Goal: Task Accomplishment & Management: Use online tool/utility

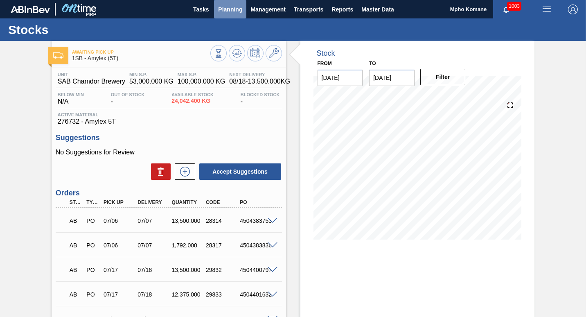
click at [230, 9] on span "Planning" at bounding box center [230, 10] width 24 height 10
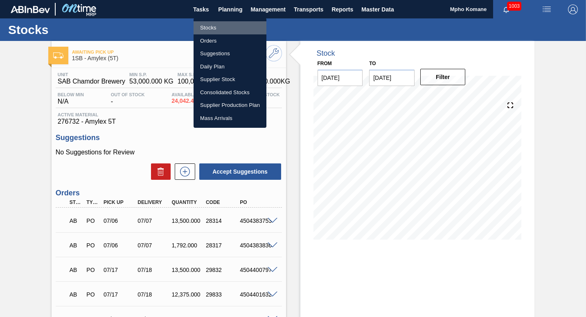
click at [210, 26] on li "Stocks" at bounding box center [230, 27] width 73 height 13
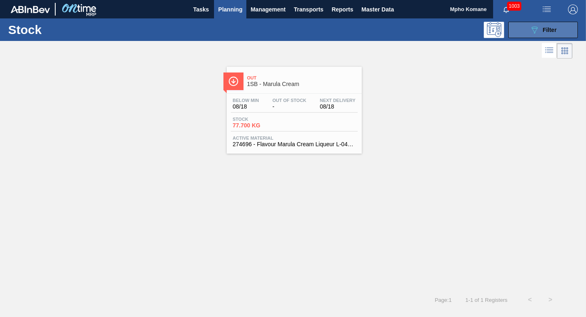
click at [542, 28] on div "089F7B8B-B2A5-4AFE-B5C0-19BA573D28AC Filter" at bounding box center [543, 30] width 27 height 10
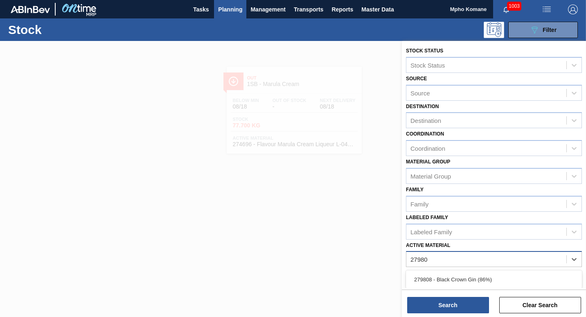
type Material "279808"
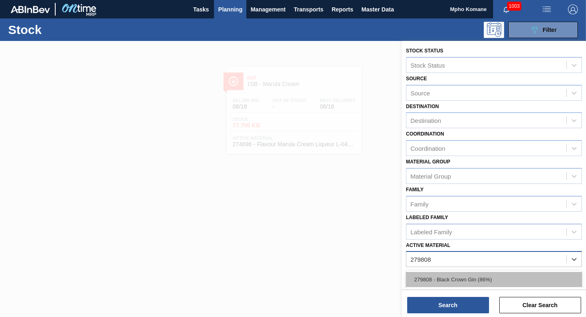
click at [466, 282] on div "279808 - Black Crown Gin (86%)" at bounding box center [494, 279] width 176 height 15
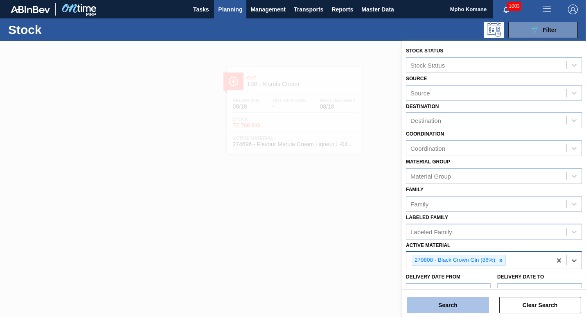
click at [457, 305] on button "Search" at bounding box center [448, 305] width 82 height 16
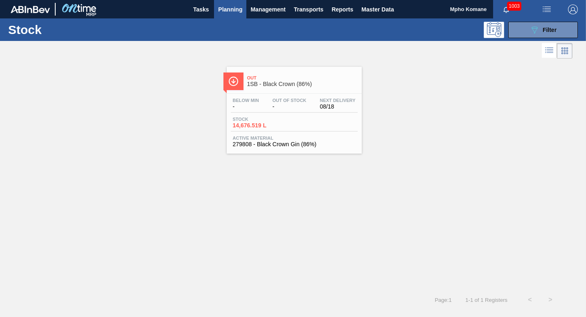
click at [275, 102] on span "Out Of Stock" at bounding box center [290, 100] width 34 height 5
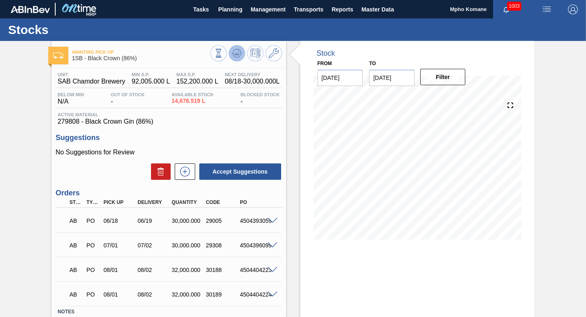
click at [238, 47] on button at bounding box center [237, 53] width 16 height 16
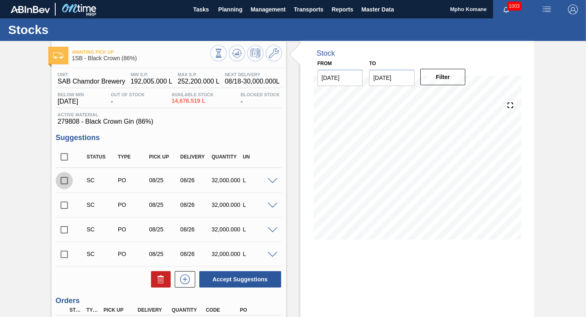
click at [64, 180] on input "checkbox" at bounding box center [64, 180] width 17 height 17
checkbox input "true"
click at [65, 202] on input "checkbox" at bounding box center [64, 205] width 17 height 17
checkbox input "true"
click at [63, 229] on input "checkbox" at bounding box center [64, 229] width 17 height 17
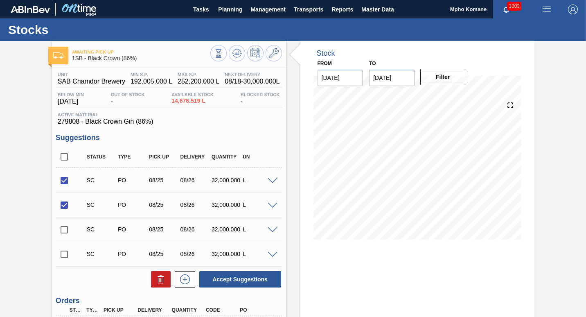
checkbox input "true"
click at [224, 281] on button "Accept Suggestions" at bounding box center [240, 279] width 82 height 16
checkbox input "false"
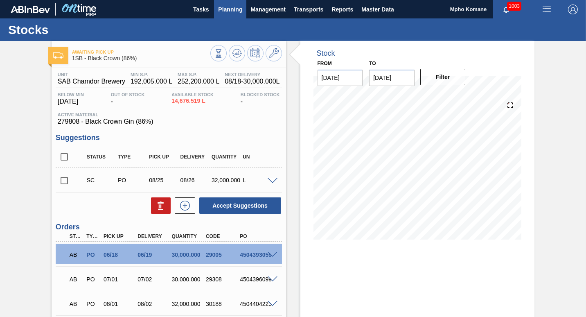
click at [227, 9] on span "Planning" at bounding box center [230, 10] width 24 height 10
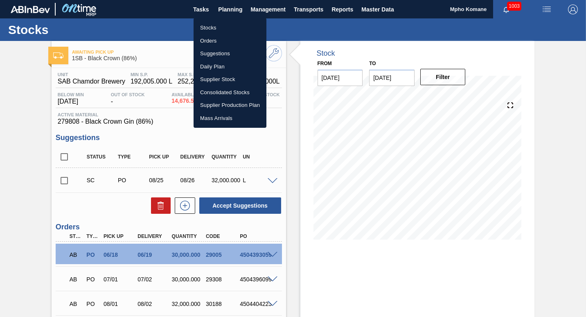
click at [211, 24] on li "Stocks" at bounding box center [230, 27] width 73 height 13
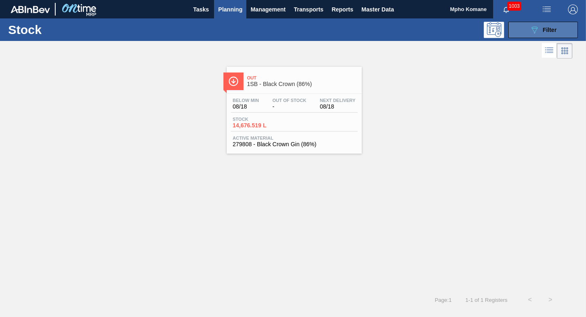
click at [528, 29] on button "089F7B8B-B2A5-4AFE-B5C0-19BA573D28AC Filter" at bounding box center [543, 30] width 70 height 16
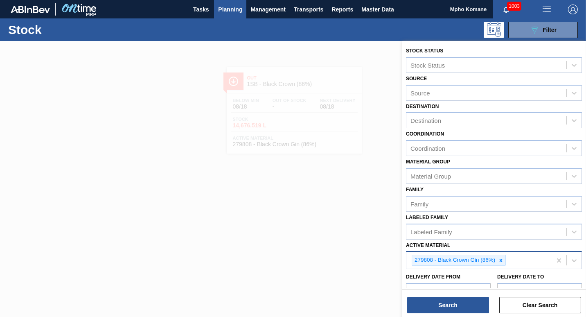
click at [509, 262] on div "279808 - Black Crown Gin (86%)" at bounding box center [479, 260] width 145 height 17
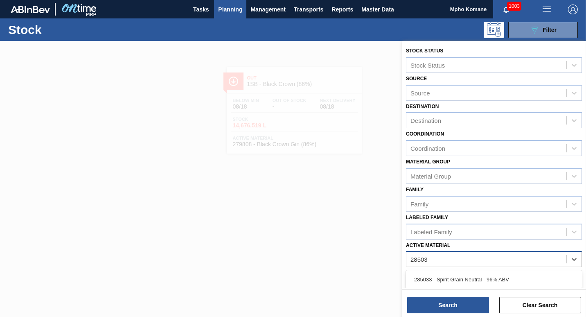
type Material "285033"
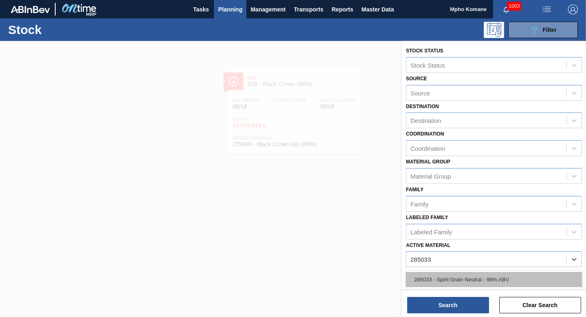
click at [487, 276] on div "285033 - Spirit Grain Neutral - 96% ABV" at bounding box center [494, 279] width 176 height 15
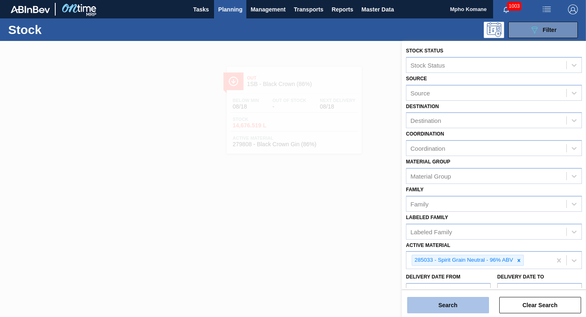
click at [457, 303] on button "Search" at bounding box center [448, 305] width 82 height 16
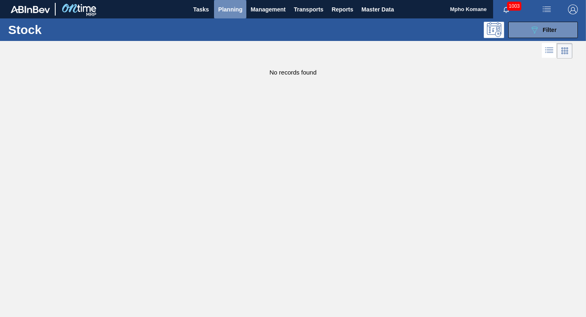
click at [226, 7] on span "Planning" at bounding box center [230, 10] width 24 height 10
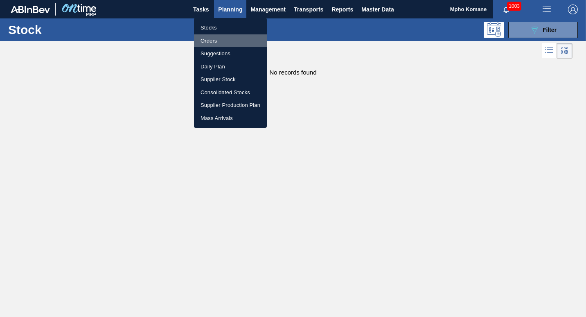
click at [212, 38] on li "Orders" at bounding box center [230, 40] width 73 height 13
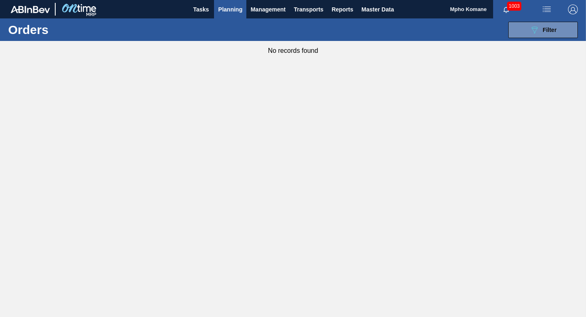
click at [237, 9] on span "Planning" at bounding box center [230, 10] width 24 height 10
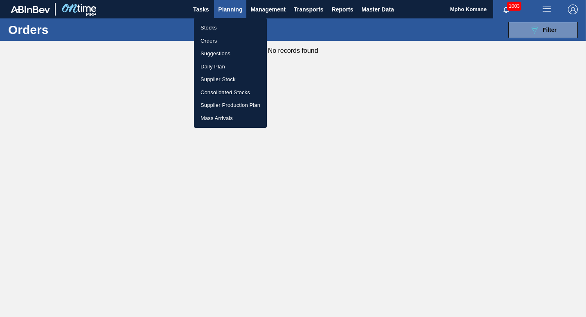
click at [217, 25] on li "Stocks" at bounding box center [230, 27] width 73 height 13
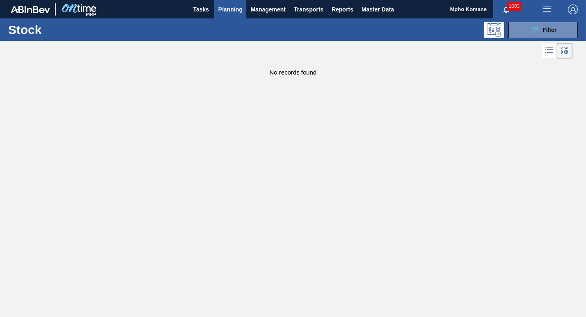
click at [236, 9] on span "Planning" at bounding box center [230, 10] width 24 height 10
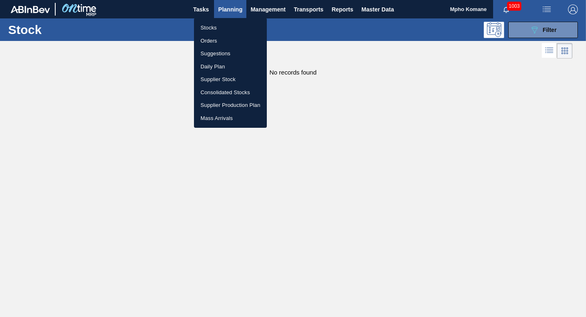
click at [212, 27] on li "Stocks" at bounding box center [230, 27] width 73 height 13
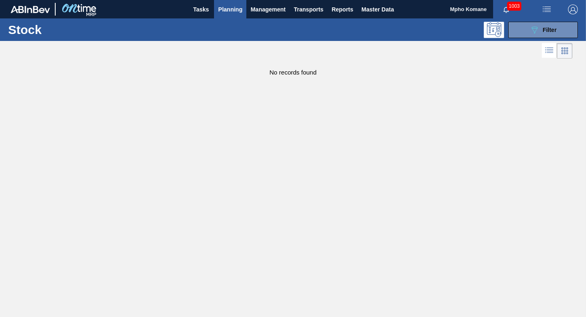
click at [226, 10] on span "Planning" at bounding box center [230, 10] width 24 height 10
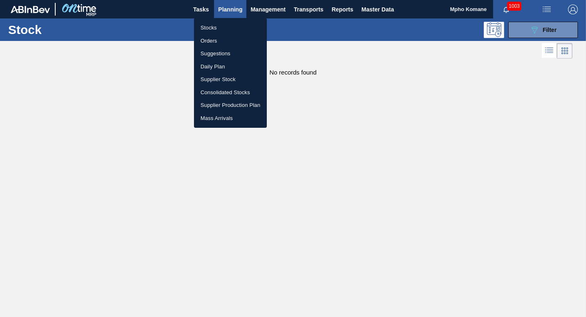
click at [213, 39] on li "Orders" at bounding box center [230, 40] width 73 height 13
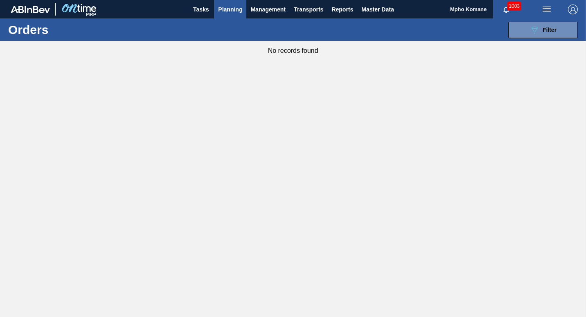
click at [237, 9] on span "Planning" at bounding box center [230, 10] width 24 height 10
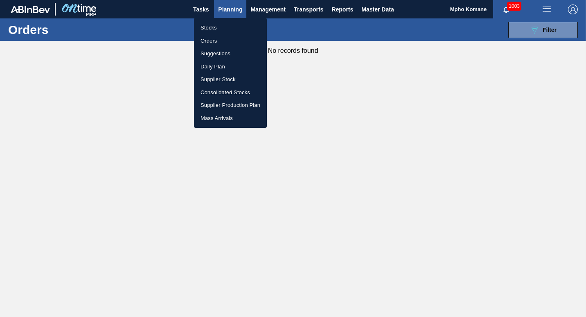
click at [212, 27] on li "Stocks" at bounding box center [230, 27] width 73 height 13
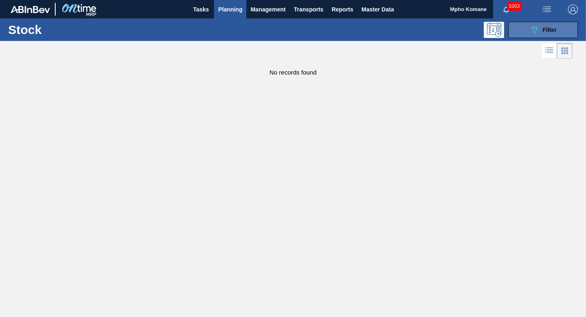
click at [519, 30] on button "089F7B8B-B2A5-4AFE-B5C0-19BA573D28AC Filter" at bounding box center [543, 30] width 70 height 16
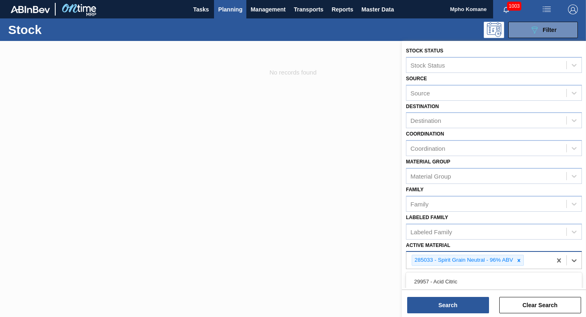
click at [529, 260] on div "285033 - Spirit Grain Neutral - 96% ABV" at bounding box center [479, 260] width 145 height 17
type Material "278548"
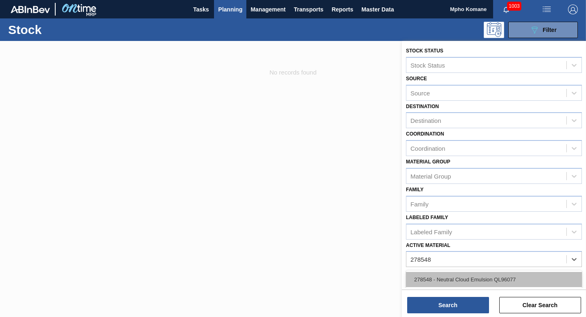
click at [498, 272] on div "278548 - Neutral Cloud Emulsion QL96077" at bounding box center [494, 279] width 176 height 15
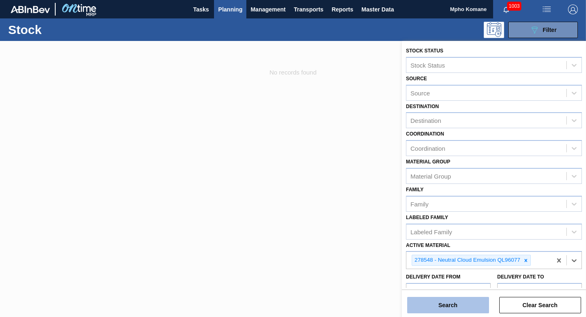
click at [460, 302] on button "Search" at bounding box center [448, 305] width 82 height 16
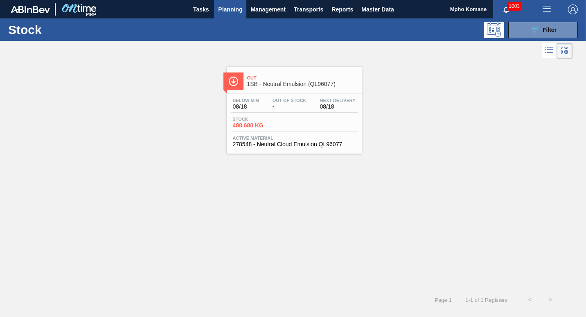
click at [285, 99] on span "Out Of Stock" at bounding box center [290, 100] width 34 height 5
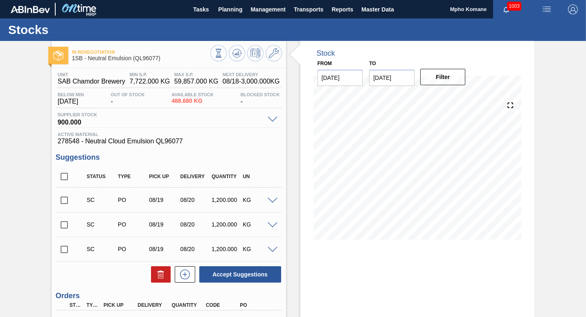
scroll to position [110, 0]
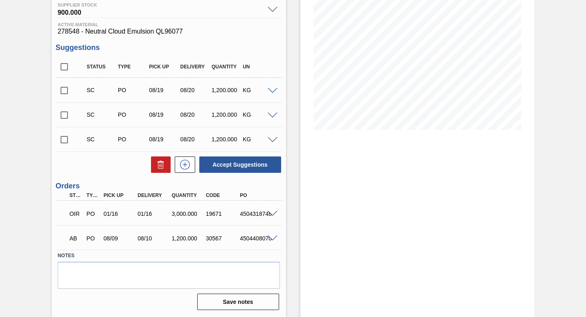
click at [64, 91] on input "checkbox" at bounding box center [64, 90] width 17 height 17
checkbox input "true"
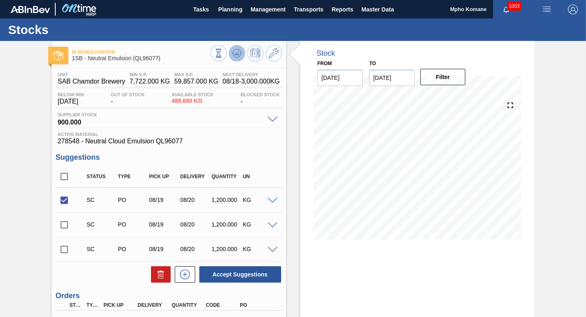
click at [237, 55] on icon at bounding box center [236, 53] width 5 height 4
click at [66, 199] on input "checkbox" at bounding box center [64, 200] width 17 height 17
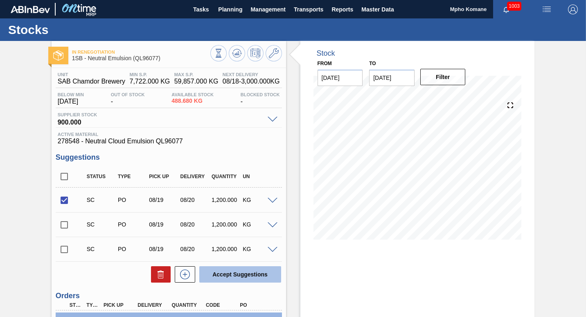
click at [232, 276] on button "Accept Suggestions" at bounding box center [240, 274] width 82 height 16
checkbox input "false"
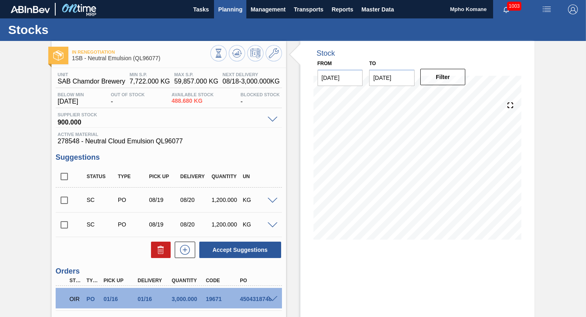
click at [227, 7] on span "Planning" at bounding box center [230, 10] width 24 height 10
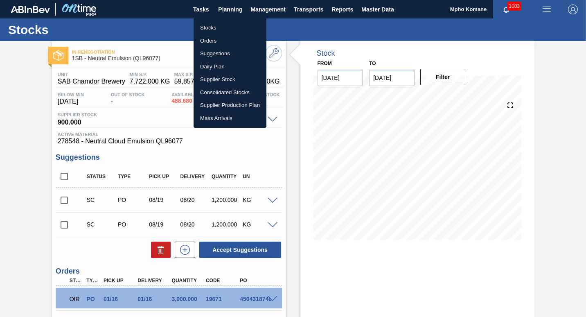
click at [209, 38] on li "Orders" at bounding box center [230, 40] width 73 height 13
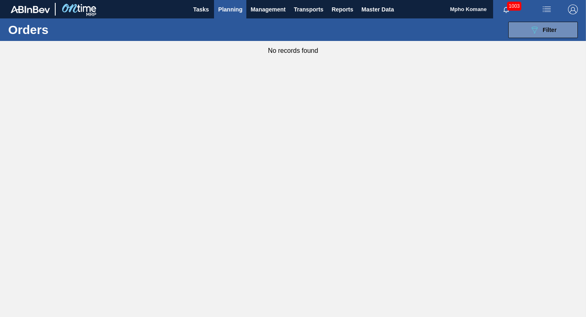
click at [224, 10] on span "Planning" at bounding box center [230, 10] width 24 height 10
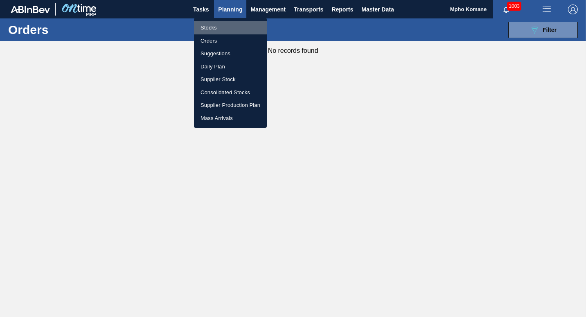
click at [217, 25] on li "Stocks" at bounding box center [230, 27] width 73 height 13
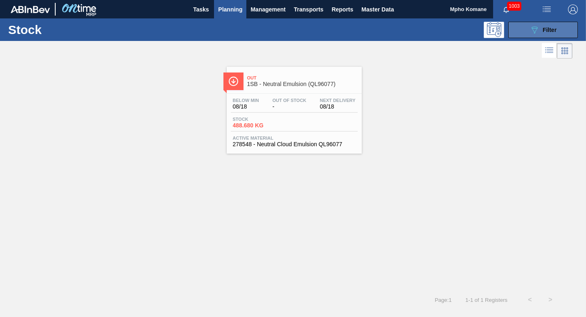
click at [546, 31] on span "Filter" at bounding box center [550, 30] width 14 height 7
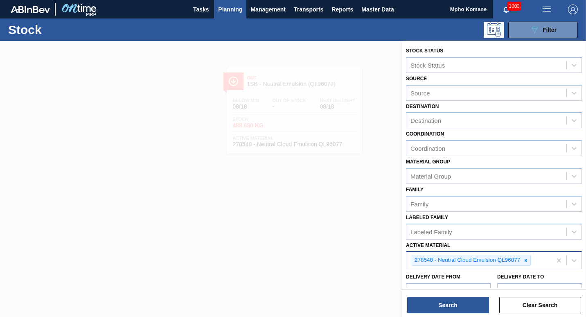
click at [533, 258] on Material "Active Material" at bounding box center [533, 260] width 1 height 7
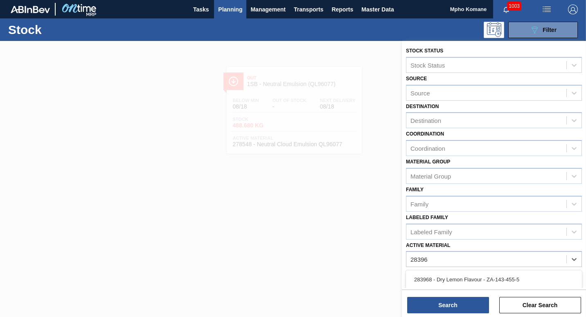
type Material "283968"
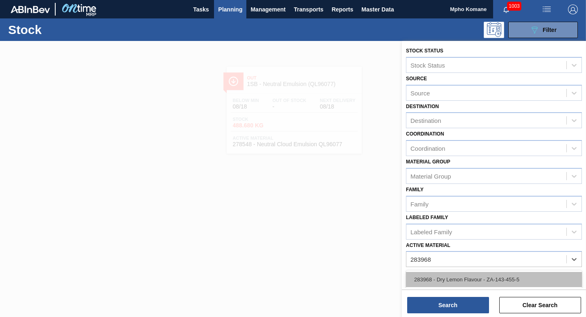
click at [486, 279] on div "283968 - Dry Lemon Flavour - ZA-143-455-5" at bounding box center [494, 279] width 176 height 15
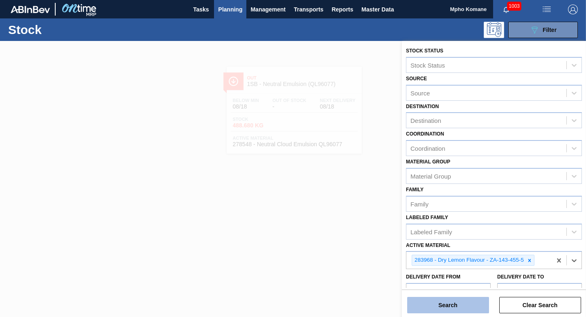
click at [456, 300] on button "Search" at bounding box center [448, 305] width 82 height 16
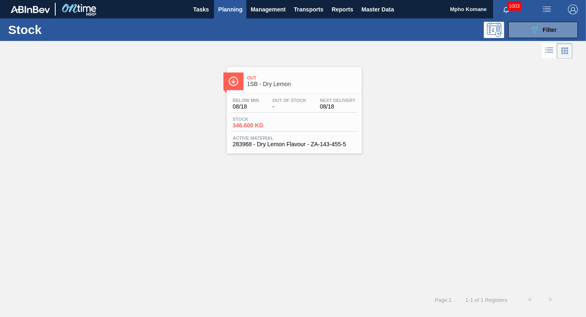
click at [256, 88] on div "Out 1SB - Dry Lemon" at bounding box center [302, 81] width 111 height 18
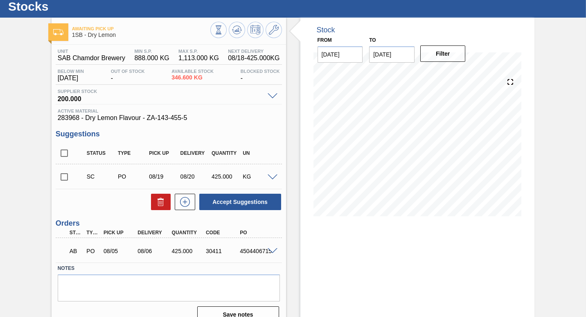
scroll to position [36, 0]
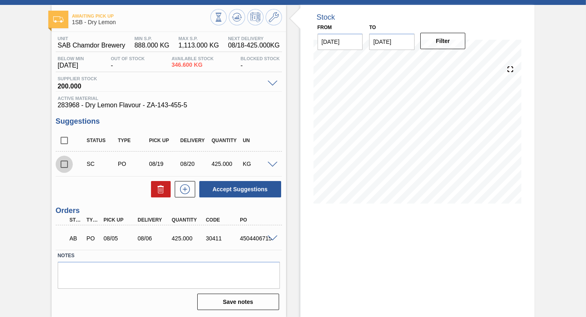
click at [65, 165] on input "checkbox" at bounding box center [64, 164] width 17 height 17
checkbox input "true"
click at [238, 18] on icon at bounding box center [238, 17] width 1 height 3
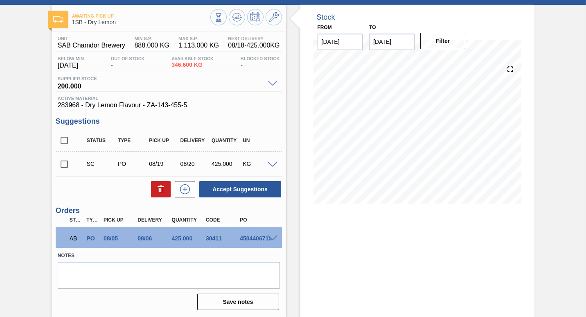
click at [64, 164] on input "checkbox" at bounding box center [64, 164] width 17 height 17
click at [226, 190] on button "Accept Suggestions" at bounding box center [240, 189] width 82 height 16
checkbox input "false"
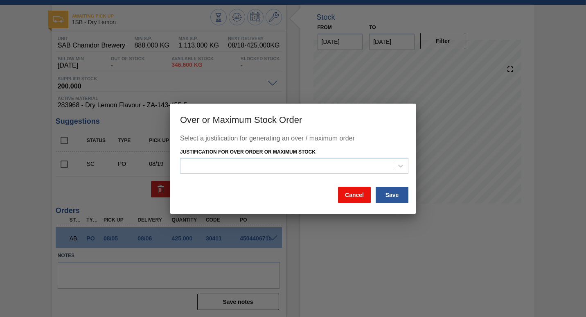
click at [346, 192] on button "Cancel" at bounding box center [354, 195] width 33 height 16
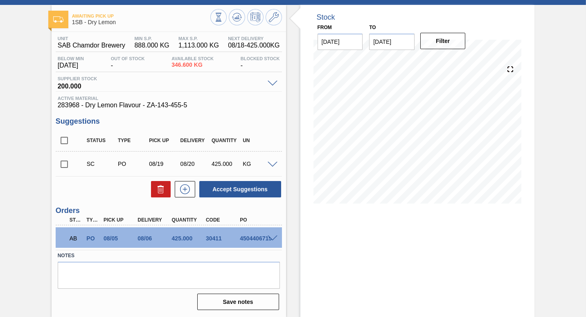
click at [272, 164] on span at bounding box center [273, 165] width 10 height 6
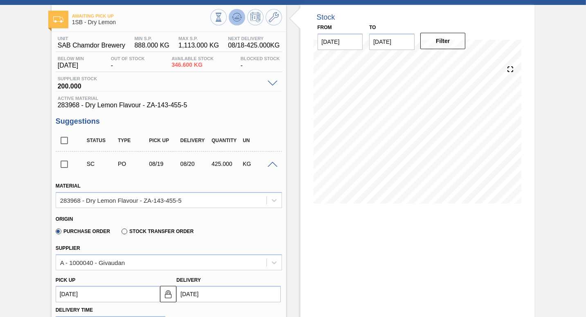
click at [223, 16] on icon at bounding box center [218, 17] width 9 height 9
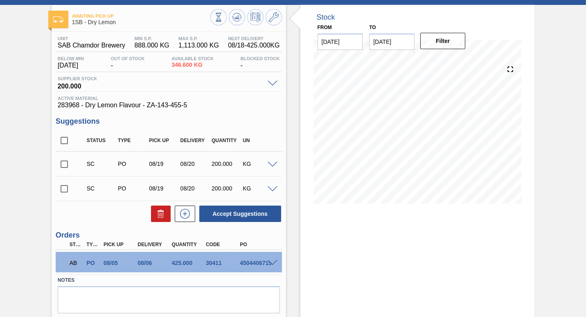
click at [64, 190] on input "checkbox" at bounding box center [64, 188] width 17 height 17
click at [225, 212] on button "Accept Suggestions" at bounding box center [240, 214] width 82 height 16
checkbox input "false"
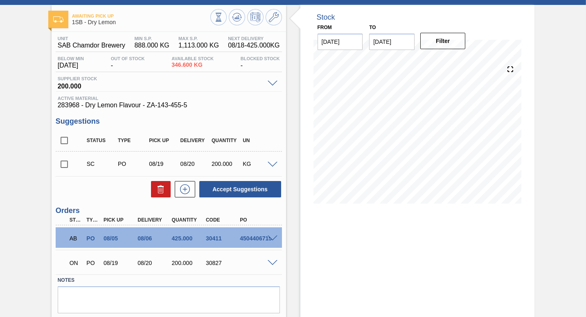
scroll to position [0, 0]
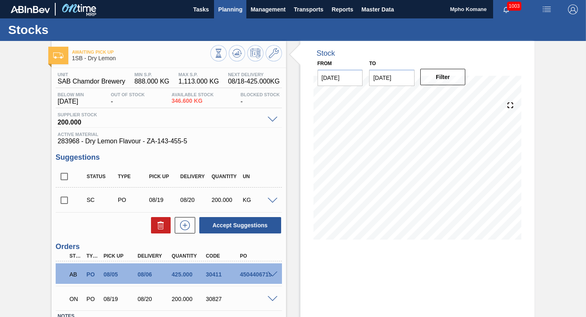
click at [228, 9] on span "Planning" at bounding box center [230, 10] width 24 height 10
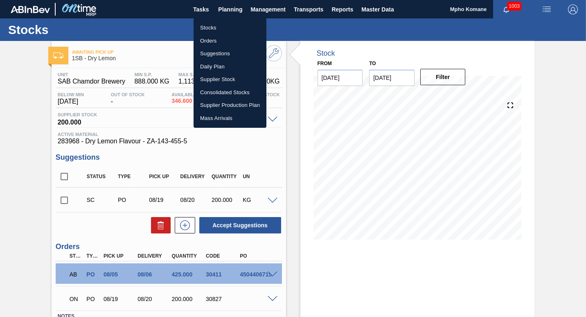
click at [210, 39] on li "Orders" at bounding box center [230, 40] width 73 height 13
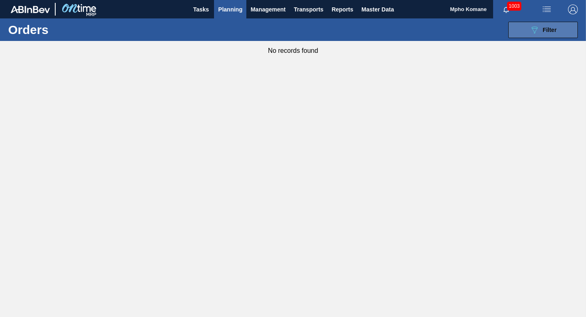
click at [538, 34] on icon "089F7B8B-B2A5-4AFE-B5C0-19BA573D28AC" at bounding box center [535, 30] width 10 height 10
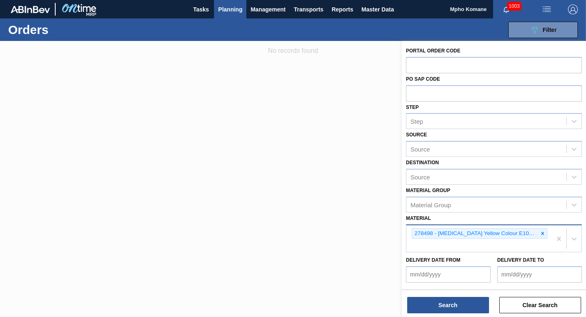
click at [532, 235] on div "278498 - [MEDICAL_DATA] Yellow Colour E10470" at bounding box center [479, 238] width 145 height 27
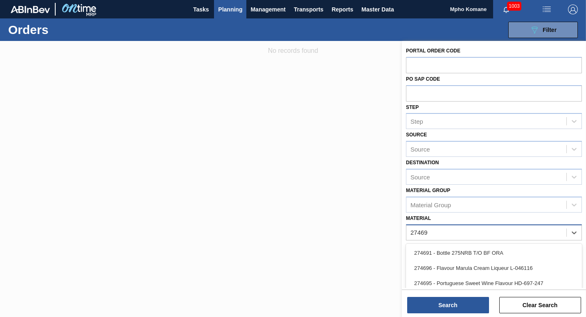
type input "274696"
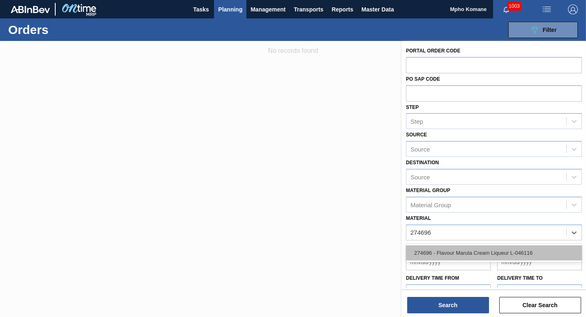
click at [471, 252] on div "274696 - Flavour Marula Cream Liqueur L-046116" at bounding box center [494, 252] width 176 height 15
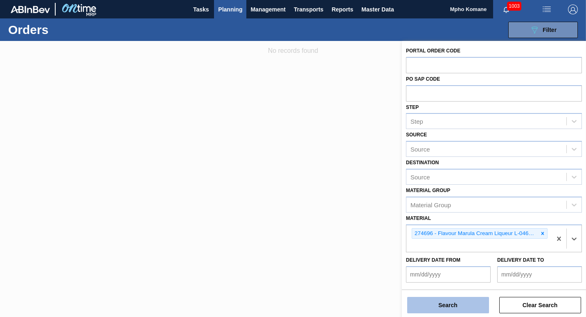
click at [442, 302] on button "Search" at bounding box center [448, 305] width 82 height 16
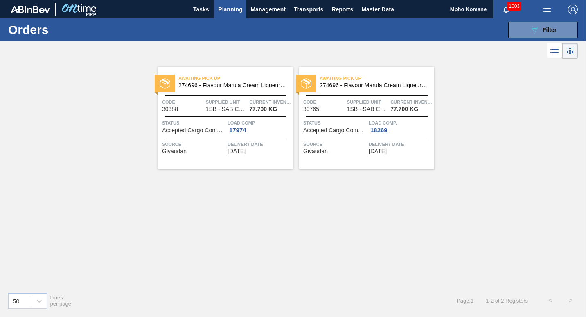
click at [242, 124] on span "Load Comp." at bounding box center [259, 123] width 63 height 8
click at [249, 110] on div "Code 30388 Supplied Unit 1SB - SAB Chamdor Brewery Current inventory 77.700 KG" at bounding box center [225, 105] width 135 height 14
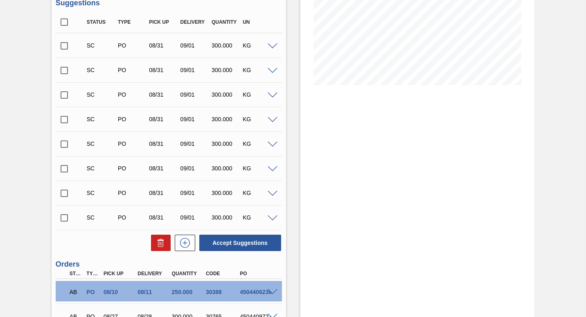
scroll to position [205, 0]
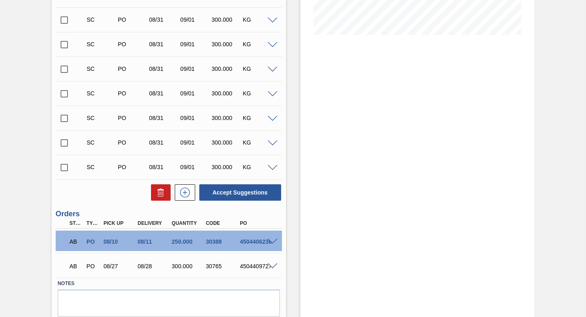
click at [63, 168] on input "checkbox" at bounding box center [64, 167] width 17 height 17
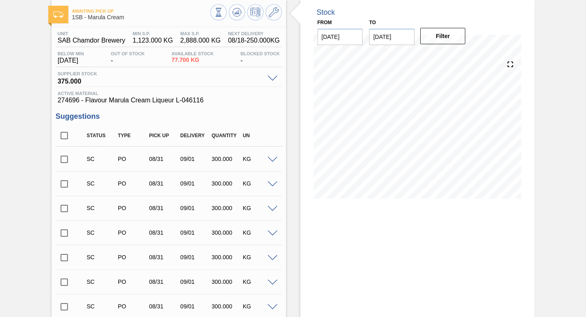
scroll to position [233, 0]
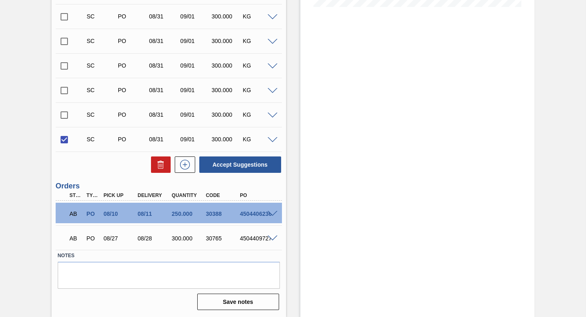
click at [66, 138] on input "checkbox" at bounding box center [64, 139] width 17 height 17
checkbox input "false"
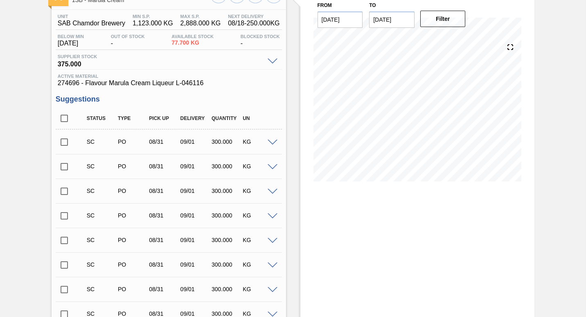
scroll to position [0, 0]
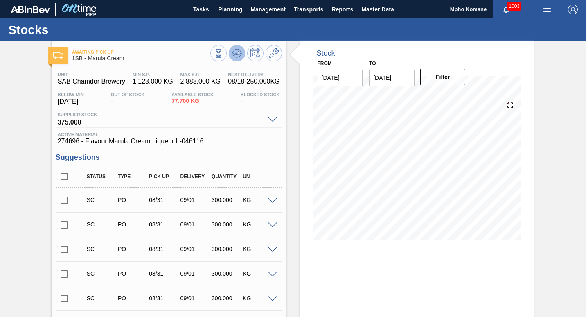
click at [223, 52] on icon at bounding box center [218, 53] width 9 height 9
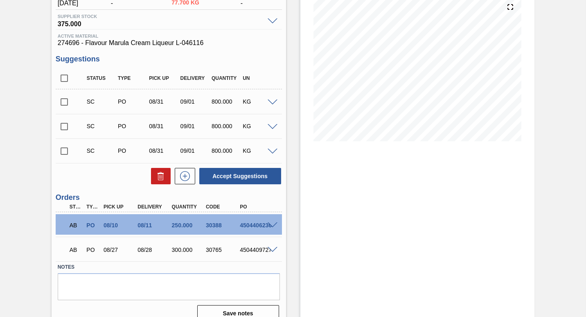
scroll to position [110, 0]
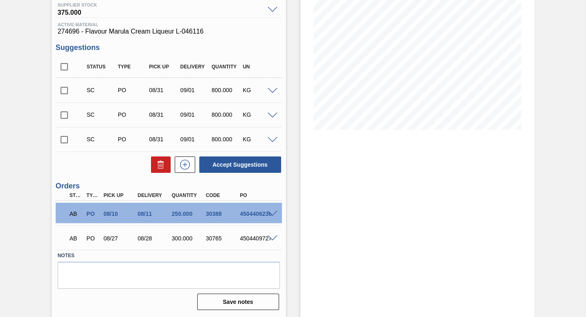
click at [67, 91] on input "checkbox" at bounding box center [64, 90] width 17 height 17
click at [245, 161] on button "Accept Suggestions" at bounding box center [240, 164] width 82 height 16
checkbox input "false"
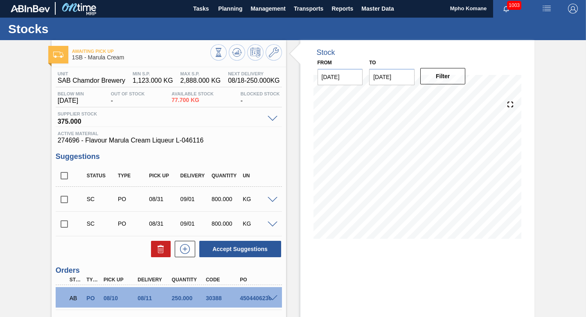
scroll to position [0, 0]
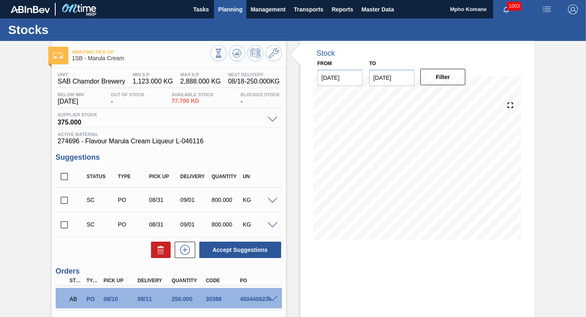
click at [230, 7] on span "Planning" at bounding box center [230, 10] width 24 height 10
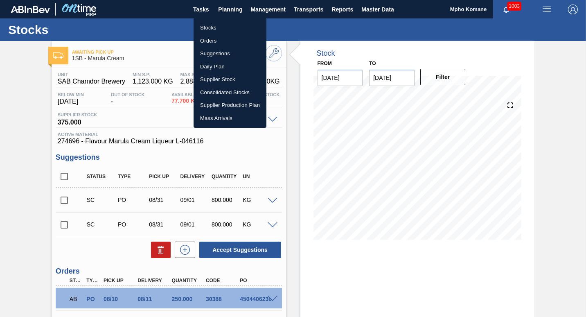
click at [213, 36] on li "Orders" at bounding box center [230, 40] width 73 height 13
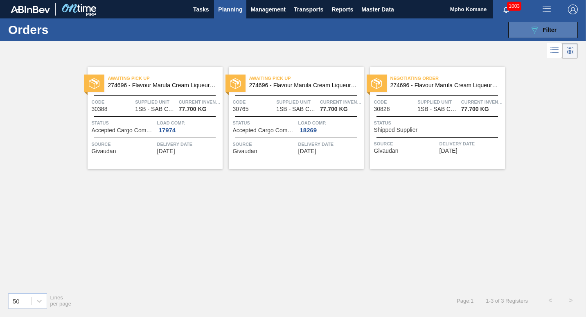
click at [522, 32] on button "089F7B8B-B2A5-4AFE-B5C0-19BA573D28AC Filter" at bounding box center [543, 30] width 70 height 16
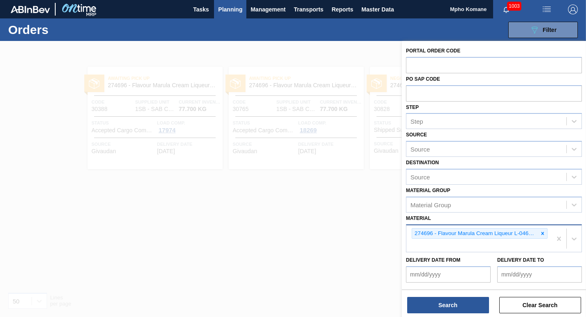
click at [550, 234] on div "274696 - Flavour Marula Cream Liqueur L-046116" at bounding box center [479, 238] width 145 height 27
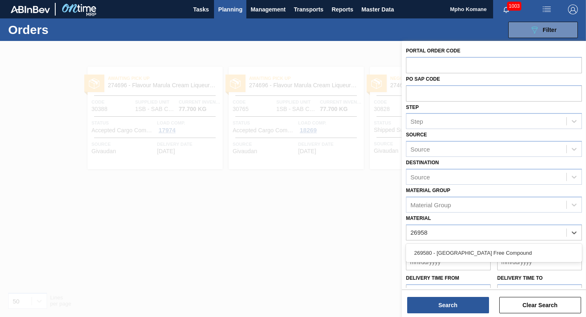
type input "269580"
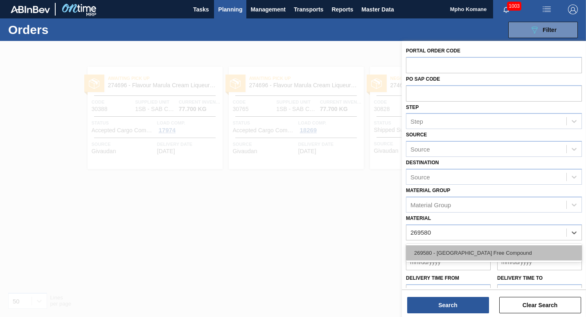
click at [472, 254] on div "269580 - [GEOGRAPHIC_DATA] Free Compound" at bounding box center [494, 252] width 176 height 15
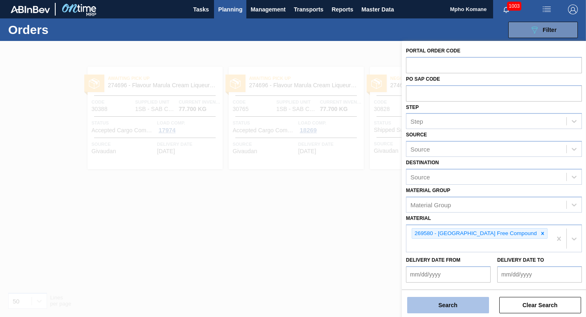
click at [452, 306] on button "Search" at bounding box center [448, 305] width 82 height 16
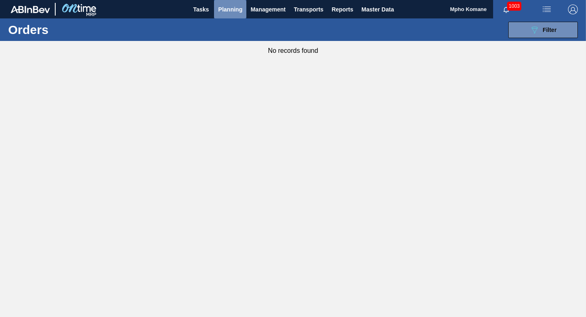
click at [231, 12] on span "Planning" at bounding box center [230, 10] width 24 height 10
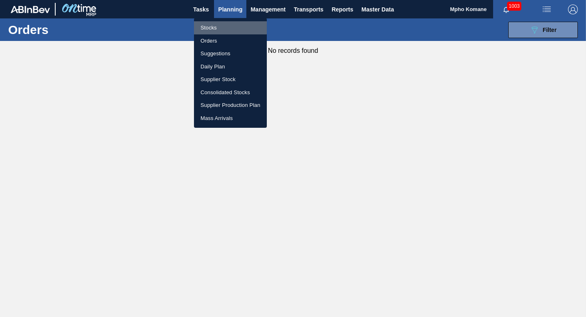
click at [215, 27] on li "Stocks" at bounding box center [230, 27] width 73 height 13
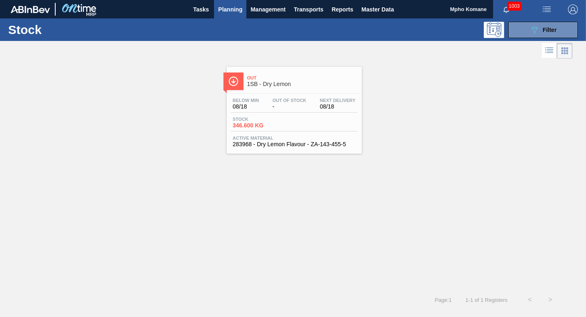
click at [232, 10] on span "Planning" at bounding box center [230, 10] width 24 height 10
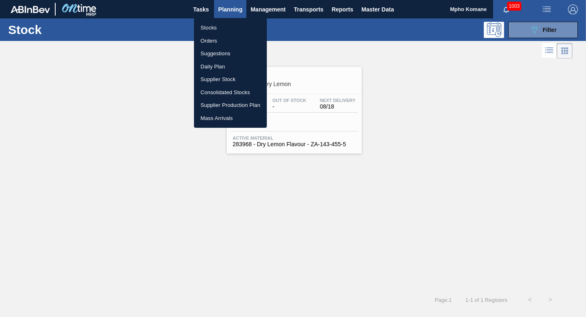
click at [215, 41] on li "Orders" at bounding box center [230, 40] width 73 height 13
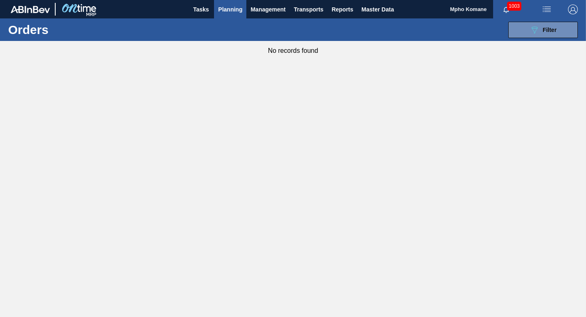
click at [456, 197] on main "Tasks Planning Management Transports Reports Master Data Mpho Komane 1003 Mark …" at bounding box center [293, 158] width 586 height 317
click at [462, 291] on main "Tasks Planning Management Transports Reports Master Data Mpho Komane 1003 Mark …" at bounding box center [293, 158] width 586 height 317
click at [232, 10] on span "Planning" at bounding box center [230, 10] width 24 height 10
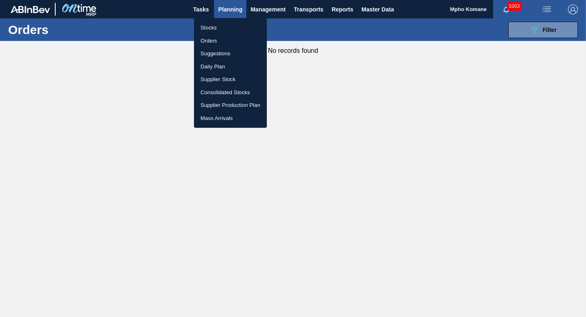
click at [216, 38] on li "Orders" at bounding box center [230, 40] width 73 height 13
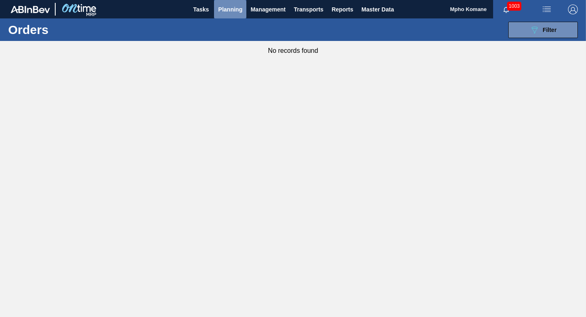
click at [235, 8] on span "Planning" at bounding box center [230, 10] width 24 height 10
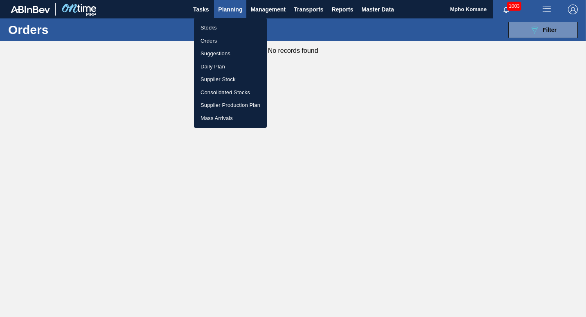
click at [216, 28] on li "Stocks" at bounding box center [230, 27] width 73 height 13
